Goal: Information Seeking & Learning: Learn about a topic

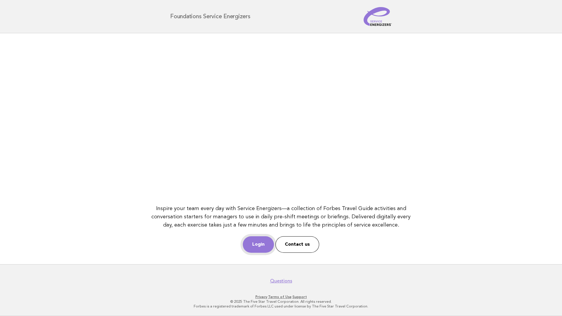
click at [262, 246] on link "Login" at bounding box center [258, 244] width 31 height 16
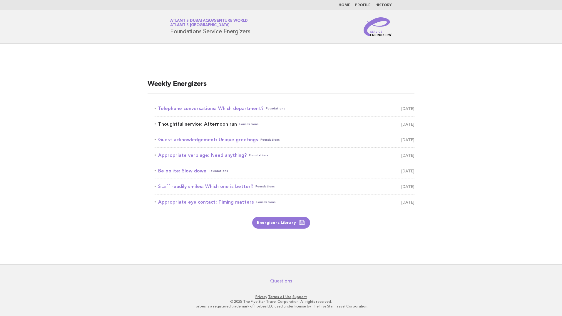
click at [191, 125] on link "Thoughtful service: Afternoon run Foundations October 14" at bounding box center [285, 124] width 260 height 8
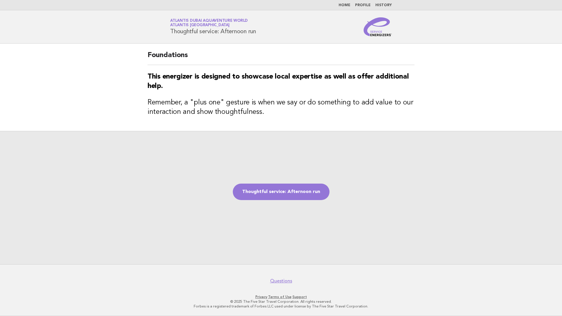
drag, startPoint x: 169, startPoint y: 31, endPoint x: 264, endPoint y: 32, distance: 94.3
click at [264, 32] on div "Service Energizers Atlantis Dubai Aquaventure World Atlantis [GEOGRAPHIC_DATA] …" at bounding box center [281, 26] width 238 height 19
drag, startPoint x: 264, startPoint y: 32, endPoint x: 239, endPoint y: 32, distance: 25.0
copy h1 "Thoughtful service: Afternoon run"
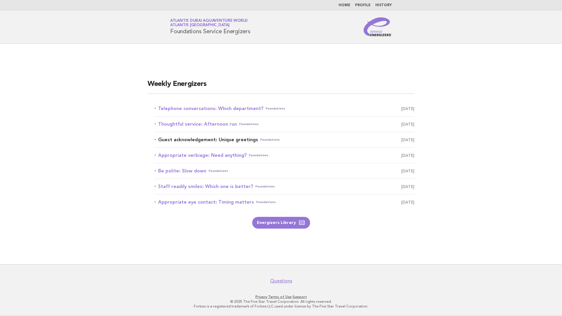
click at [204, 136] on link "Guest acknowledgement: Unique greetings Foundations October 15" at bounding box center [285, 139] width 260 height 8
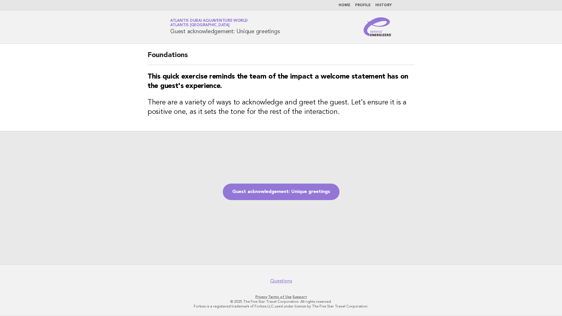
drag, startPoint x: 292, startPoint y: 32, endPoint x: 170, endPoint y: 34, distance: 122.6
click at [170, 34] on div "Service Energizers Atlantis Dubai Aquaventure World Atlantis Dubai Guest acknow…" at bounding box center [281, 26] width 238 height 19
copy h1 "Guest acknowledgement: Unique greetings"
click at [99, 48] on main "Foundations This quick exercise reminds the team of the impact a welcome statem…" at bounding box center [281, 153] width 562 height 220
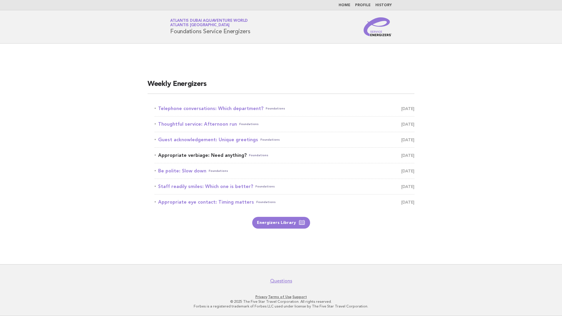
click at [209, 156] on link "Appropriate verbiage: Need anything? Foundations October 16" at bounding box center [285, 155] width 260 height 8
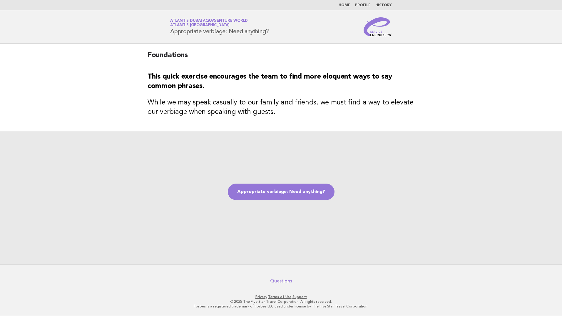
drag, startPoint x: 276, startPoint y: 32, endPoint x: 169, endPoint y: 29, distance: 107.0
click at [169, 29] on div "Service Energizers Atlantis Dubai Aquaventure World Atlantis [GEOGRAPHIC_DATA] …" at bounding box center [281, 26] width 238 height 19
copy h1 "Appropriate verbiage: Need anything?"
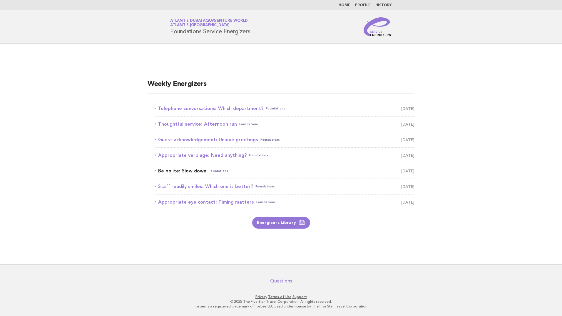
click at [186, 170] on link "Be polite: Slow down Foundations October 17" at bounding box center [285, 171] width 260 height 8
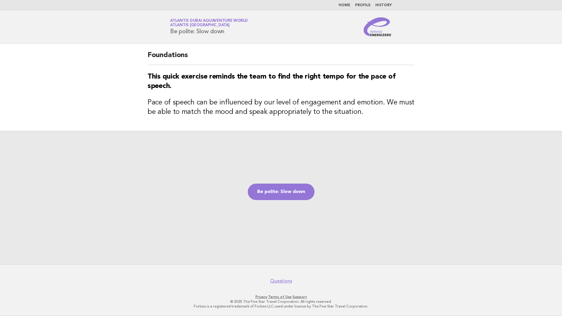
drag, startPoint x: 224, startPoint y: 34, endPoint x: 170, endPoint y: 32, distance: 53.8
click at [170, 32] on h1 "Service Energizers Atlantis Dubai Aquaventure World Atlantis Dubai Be polite: S…" at bounding box center [209, 26] width 78 height 15
copy h1 "Be polite: Slow down"
